Goal: Answer question/provide support: Share knowledge or assist other users

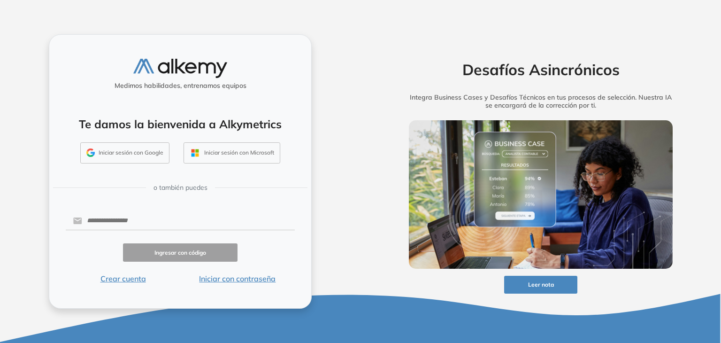
click at [145, 155] on button "Iniciar sesión con Google" at bounding box center [124, 153] width 89 height 22
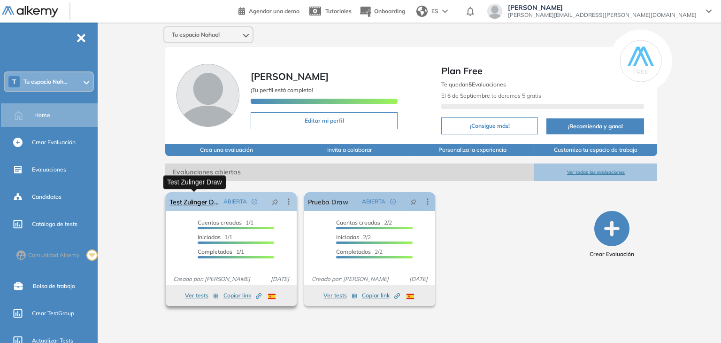
click at [198, 201] on link "Test Zulinger Draw" at bounding box center [194, 201] width 50 height 19
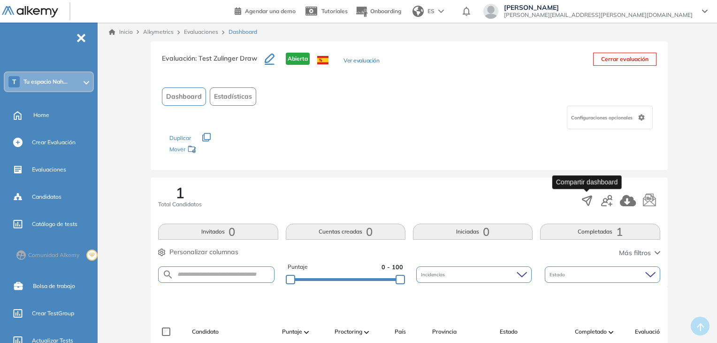
click at [590, 200] on icon "button" at bounding box center [587, 200] width 13 height 13
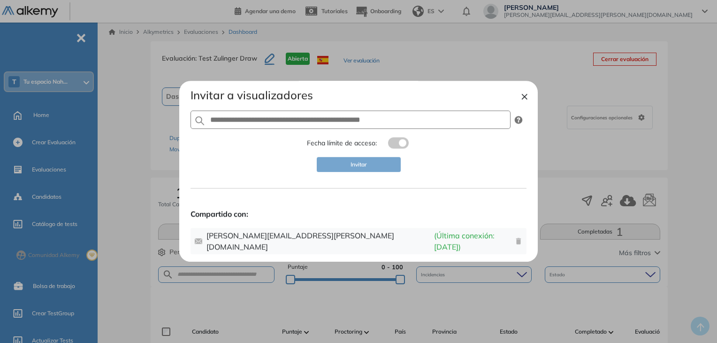
click at [525, 101] on button "×" at bounding box center [525, 95] width 8 height 11
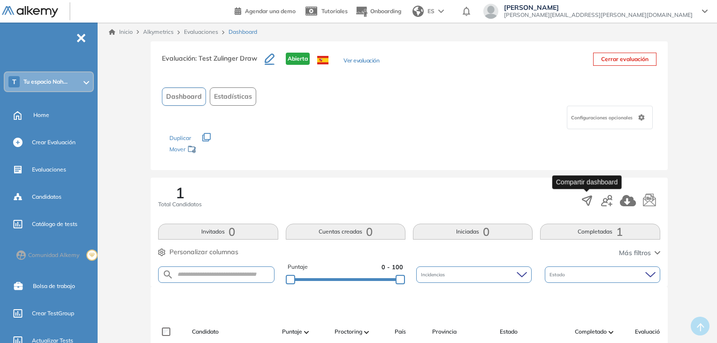
click at [586, 197] on icon "button" at bounding box center [587, 200] width 9 height 9
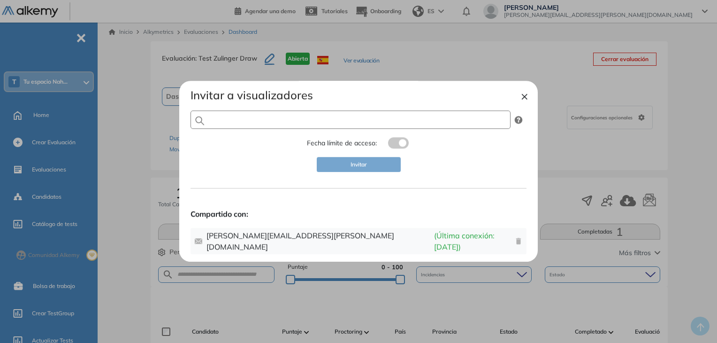
click at [395, 123] on input "text" at bounding box center [351, 119] width 320 height 19
type input "*"
click at [344, 125] on input "**********" at bounding box center [351, 119] width 320 height 19
type input "**********"
click at [409, 198] on div "**********" at bounding box center [359, 171] width 336 height 166
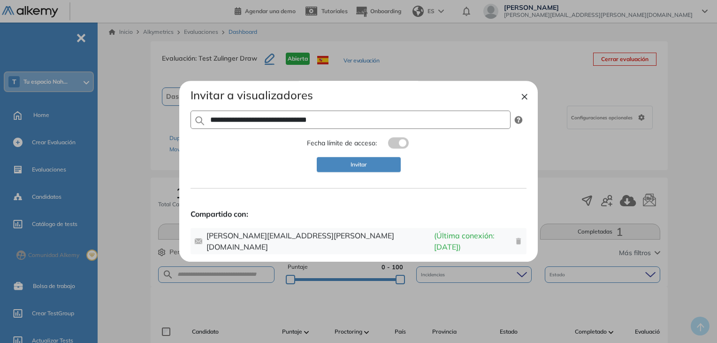
click at [380, 129] on input "**********" at bounding box center [351, 119] width 320 height 19
click at [371, 172] on button "Invitar" at bounding box center [359, 164] width 84 height 15
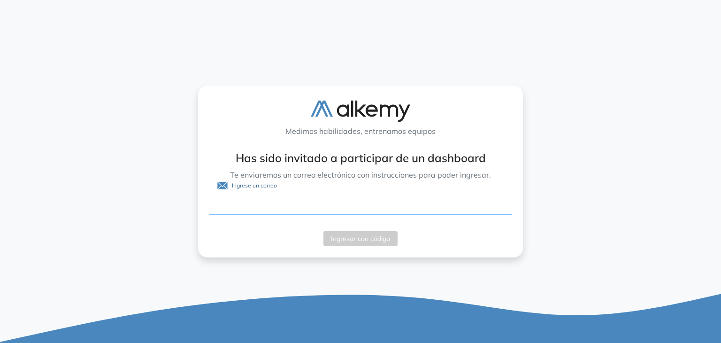
click at [245, 204] on input "Ingrese un correo" at bounding box center [360, 206] width 302 height 18
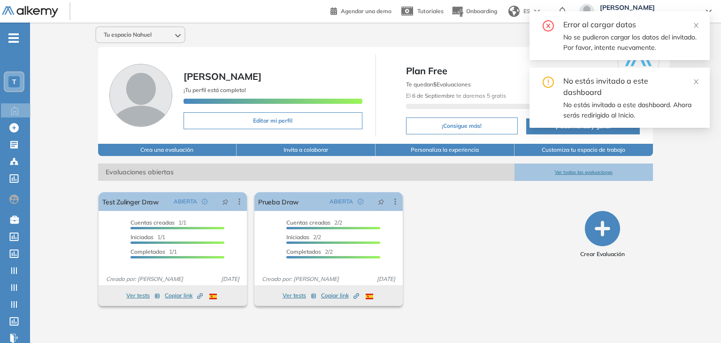
drag, startPoint x: 696, startPoint y: 82, endPoint x: 689, endPoint y: 55, distance: 27.6
click at [696, 80] on icon "close" at bounding box center [696, 81] width 7 height 7
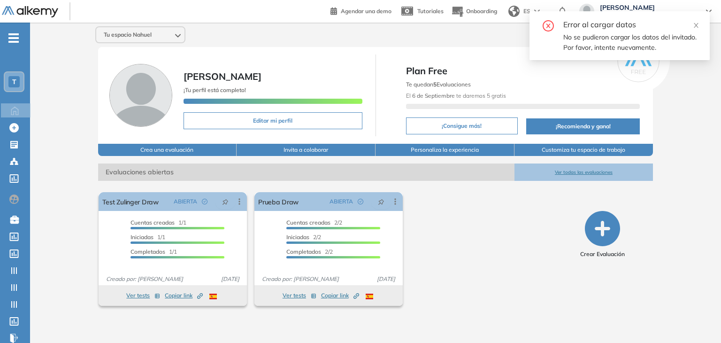
click at [692, 29] on div "Error al cargar datos" at bounding box center [630, 24] width 135 height 11
click at [695, 27] on icon "close" at bounding box center [696, 25] width 5 height 5
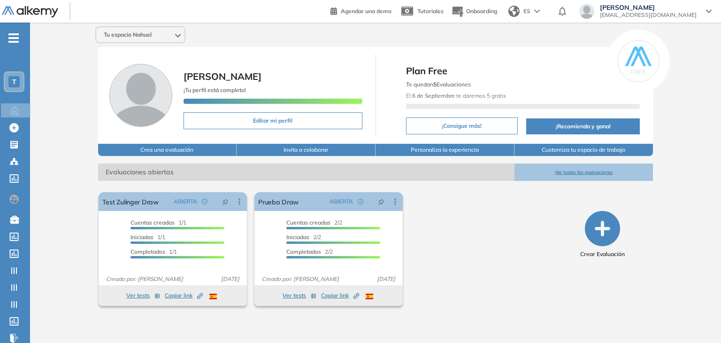
click at [703, 15] on div "Nahuel Manero nahuel.manero@alkemy.org" at bounding box center [645, 11] width 132 height 15
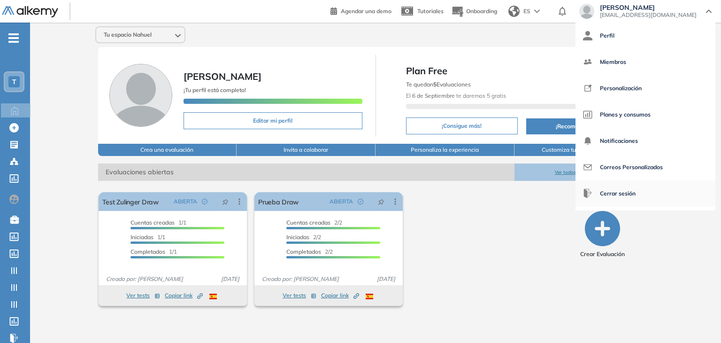
click at [636, 197] on span "Cerrar sesión" at bounding box center [618, 193] width 36 height 23
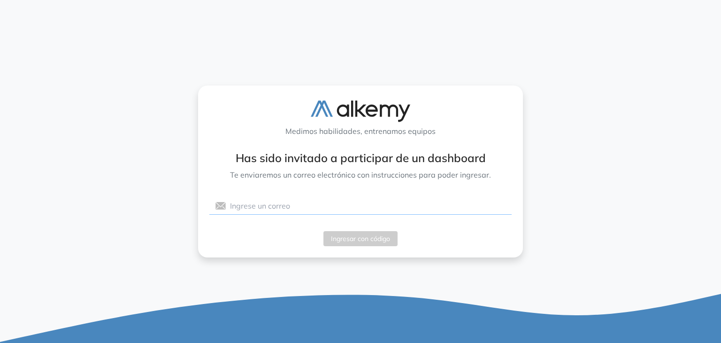
click at [308, 203] on input "Ingrese un correo" at bounding box center [360, 206] width 302 height 18
paste input "**********"
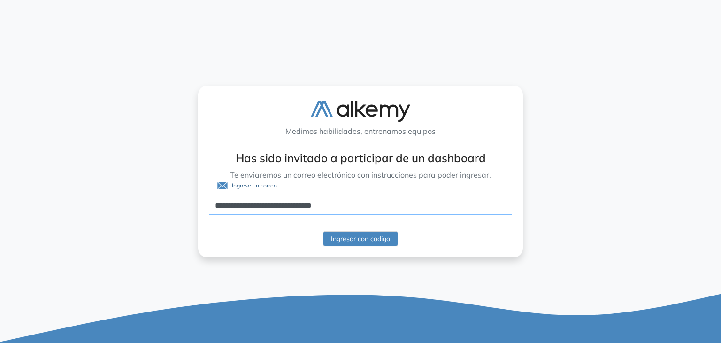
type input "**********"
click at [369, 247] on div "**********" at bounding box center [360, 171] width 324 height 172
click at [369, 243] on span "Ingresar con código" at bounding box center [360, 238] width 59 height 10
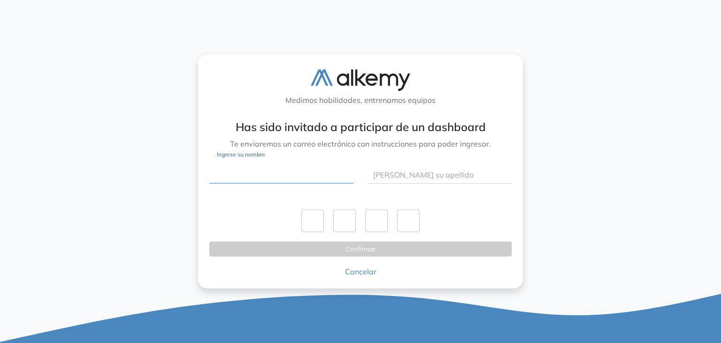
click at [256, 172] on input "Ingrese su nombre" at bounding box center [281, 175] width 144 height 18
type input "*****"
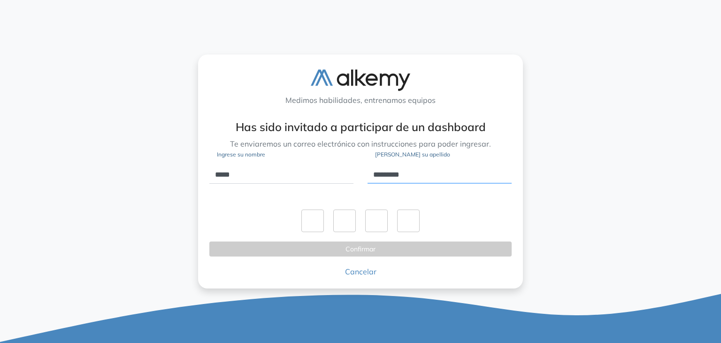
type input "*********"
paste input "*"
type input "*"
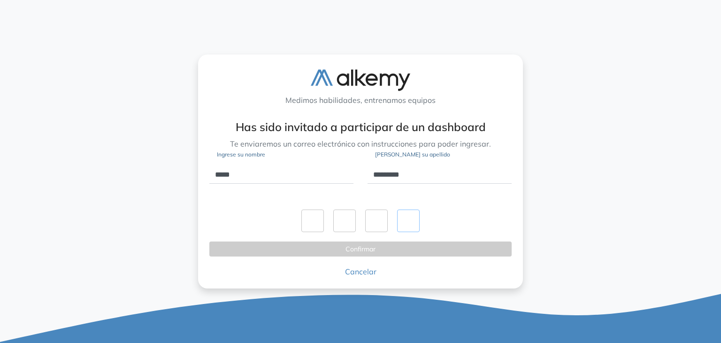
type input "*"
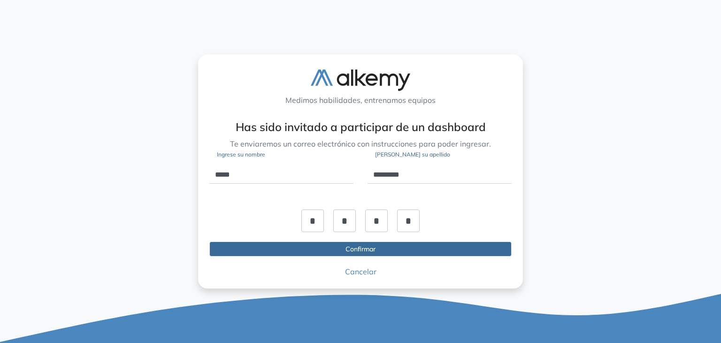
click at [380, 248] on button "Confirmar" at bounding box center [360, 248] width 302 height 15
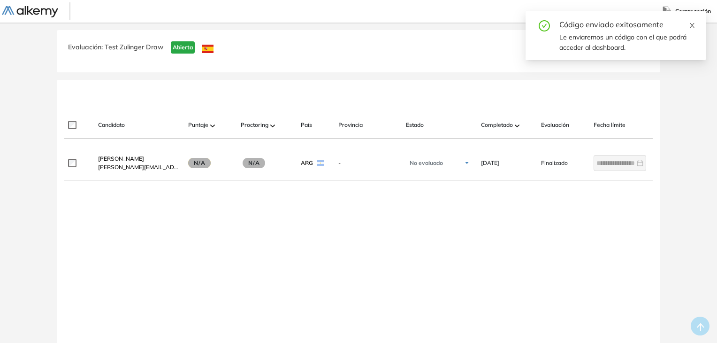
click at [693, 24] on icon "close" at bounding box center [692, 25] width 7 height 7
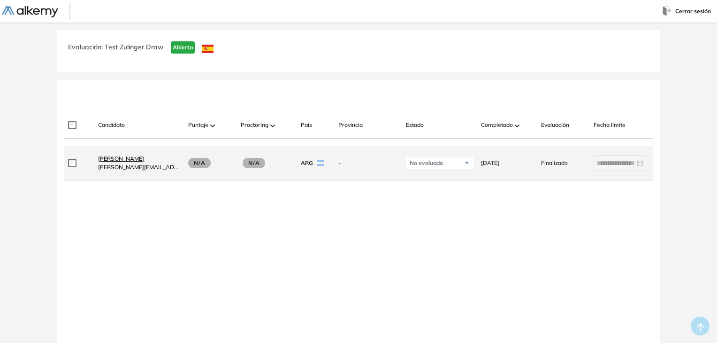
click at [130, 162] on span "[PERSON_NAME]" at bounding box center [121, 158] width 46 height 7
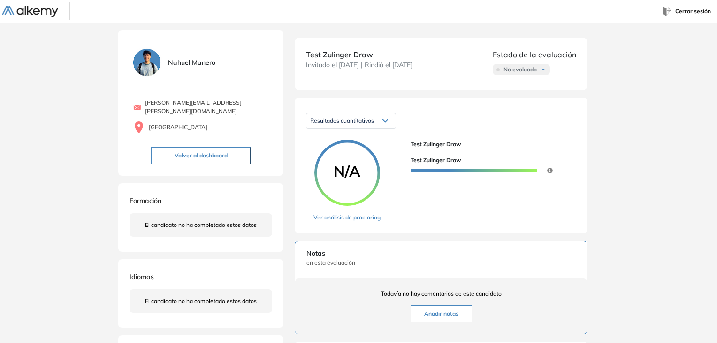
click at [223, 147] on button "Volver al dashboard" at bounding box center [201, 155] width 100 height 18
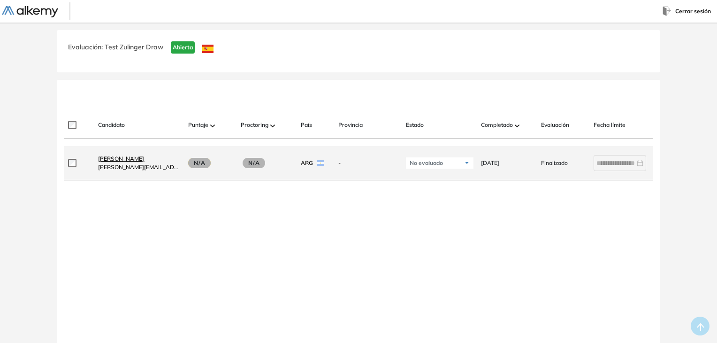
click at [116, 160] on span "[PERSON_NAME]" at bounding box center [121, 158] width 46 height 7
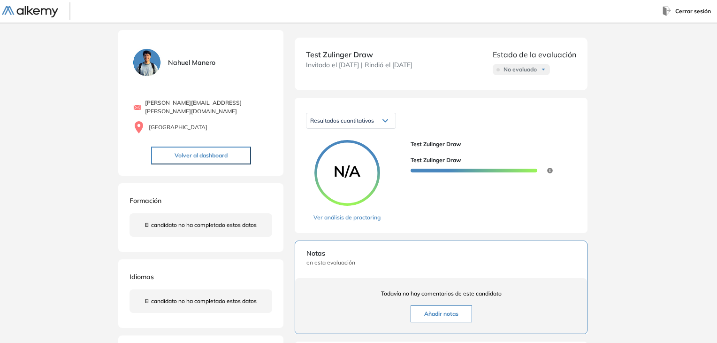
scroll to position [47, 0]
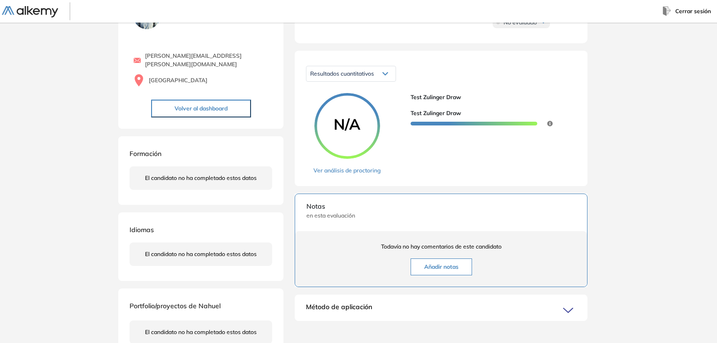
click at [451, 262] on button "Añadir notas" at bounding box center [442, 266] width 62 height 17
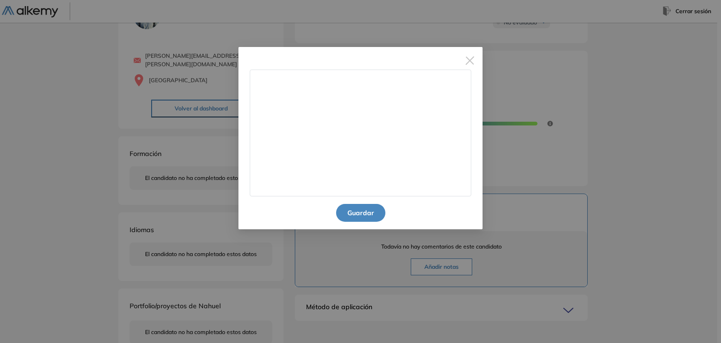
click at [385, 131] on textarea at bounding box center [361, 132] width 222 height 127
type textarea "**********"
click at [370, 218] on button "Guardar" at bounding box center [360, 213] width 49 height 18
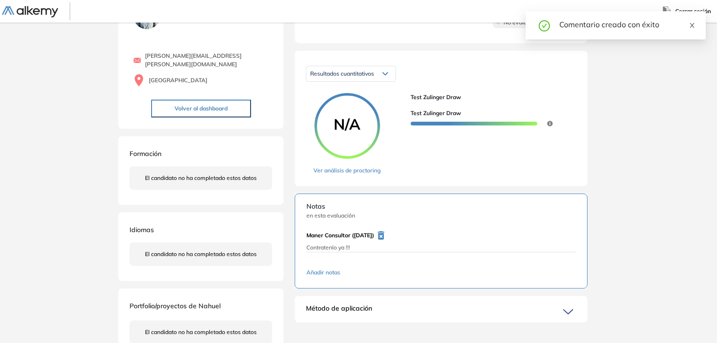
click at [693, 27] on icon "close" at bounding box center [692, 25] width 7 height 7
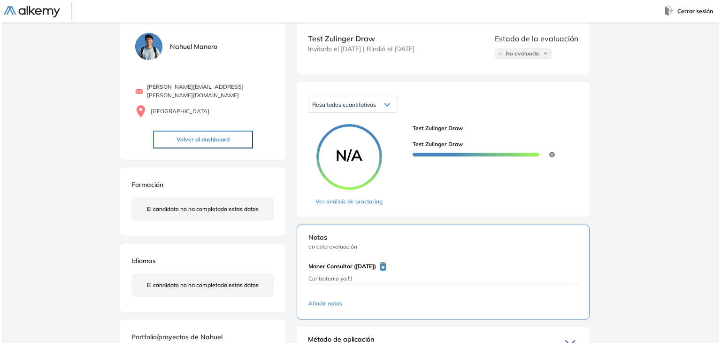
scroll to position [0, 0]
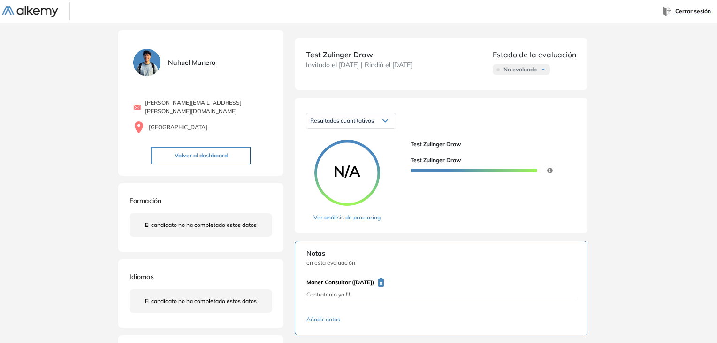
click at [687, 12] on span "Cerrar sesión" at bounding box center [694, 11] width 36 height 8
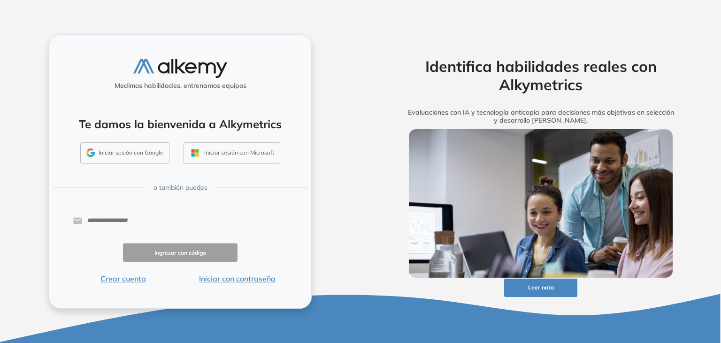
click at [139, 155] on button "Iniciar sesión con Google" at bounding box center [124, 153] width 89 height 22
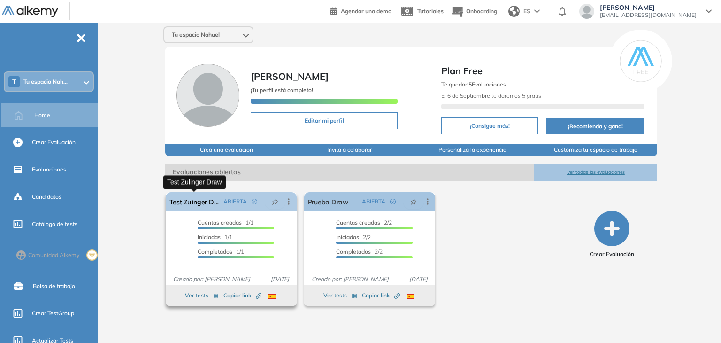
click at [199, 204] on link "Test Zulinger Draw" at bounding box center [194, 201] width 50 height 19
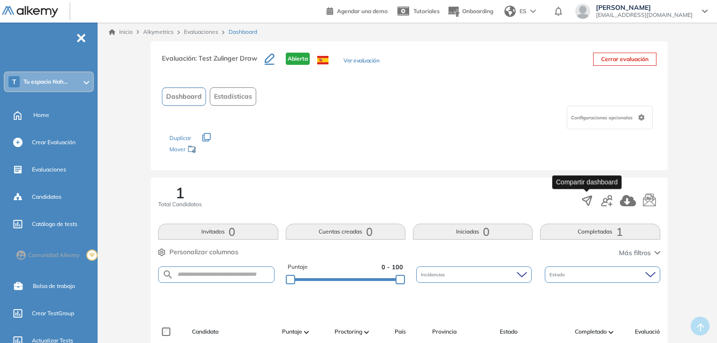
click at [586, 202] on icon "button" at bounding box center [587, 200] width 13 height 13
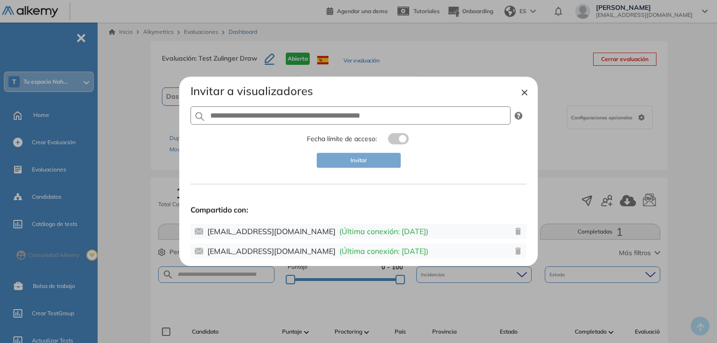
click at [526, 91] on button "×" at bounding box center [525, 91] width 8 height 11
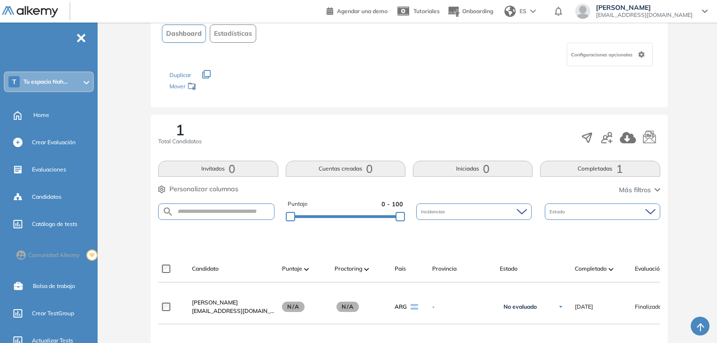
scroll to position [141, 0]
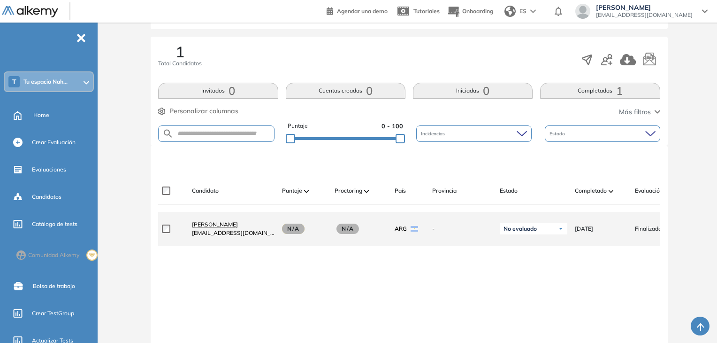
click at [218, 227] on span "[PERSON_NAME]" at bounding box center [215, 224] width 46 height 7
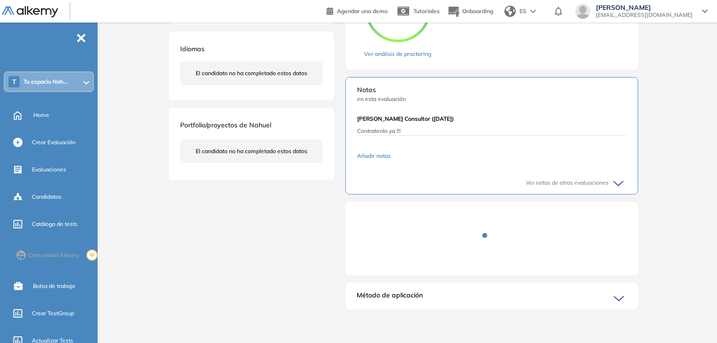
scroll to position [243, 0]
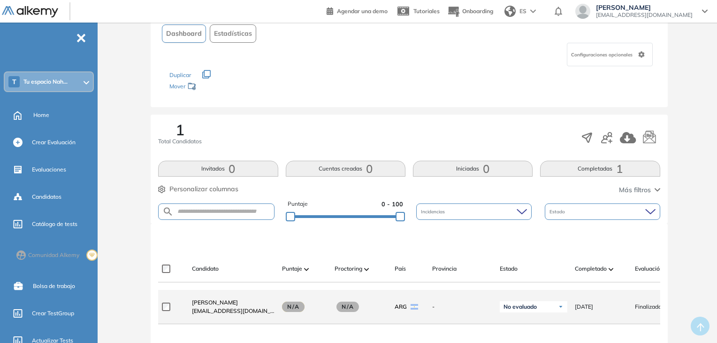
scroll to position [141, 0]
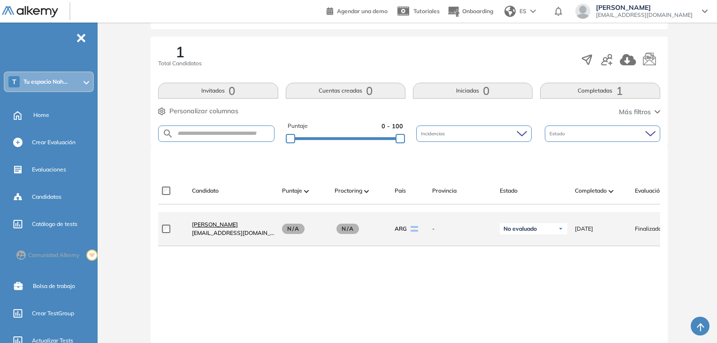
click at [200, 228] on span "[PERSON_NAME]" at bounding box center [215, 224] width 46 height 7
